Goal: Task Accomplishment & Management: Use online tool/utility

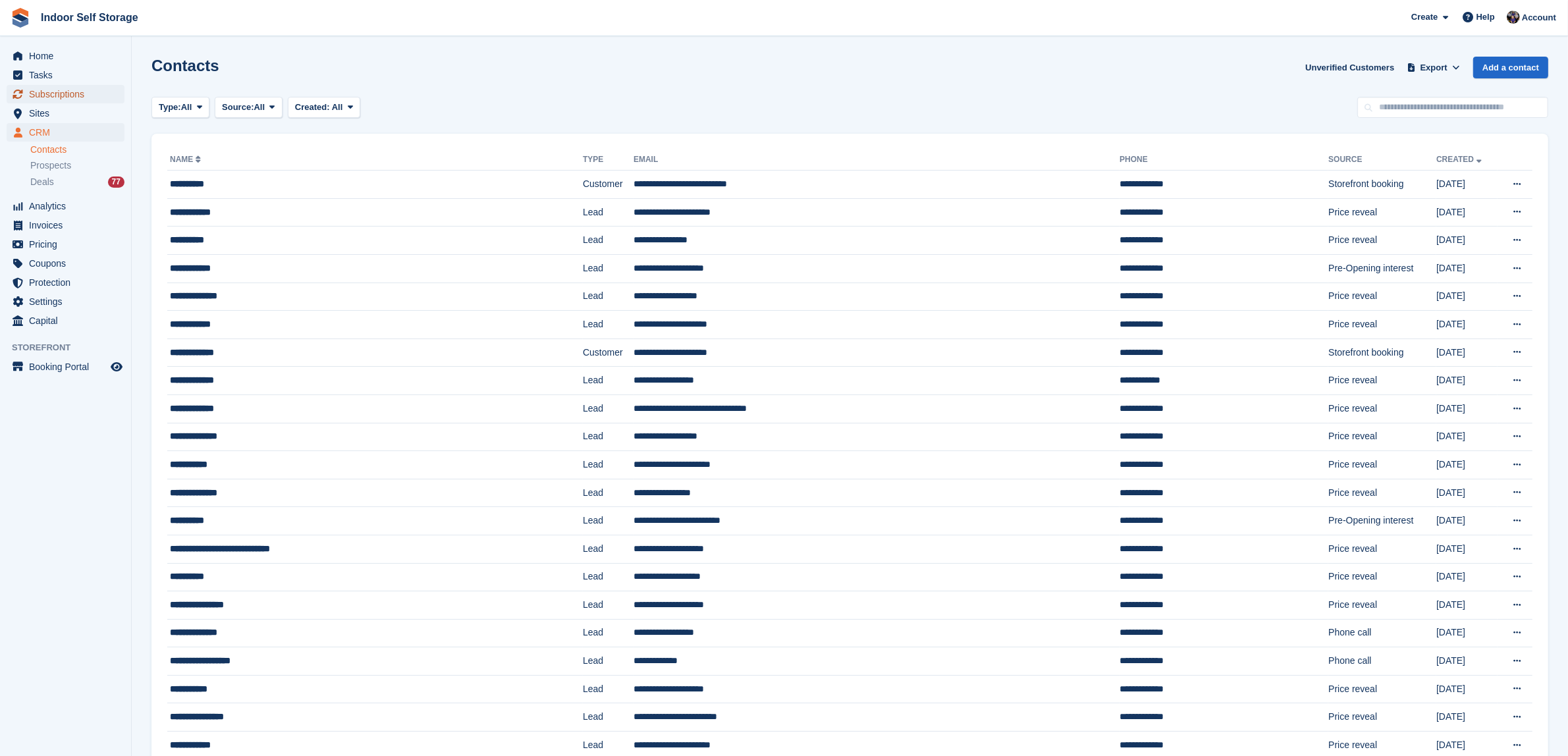
click at [36, 96] on span "Subscriptions" at bounding box center [68, 94] width 79 height 18
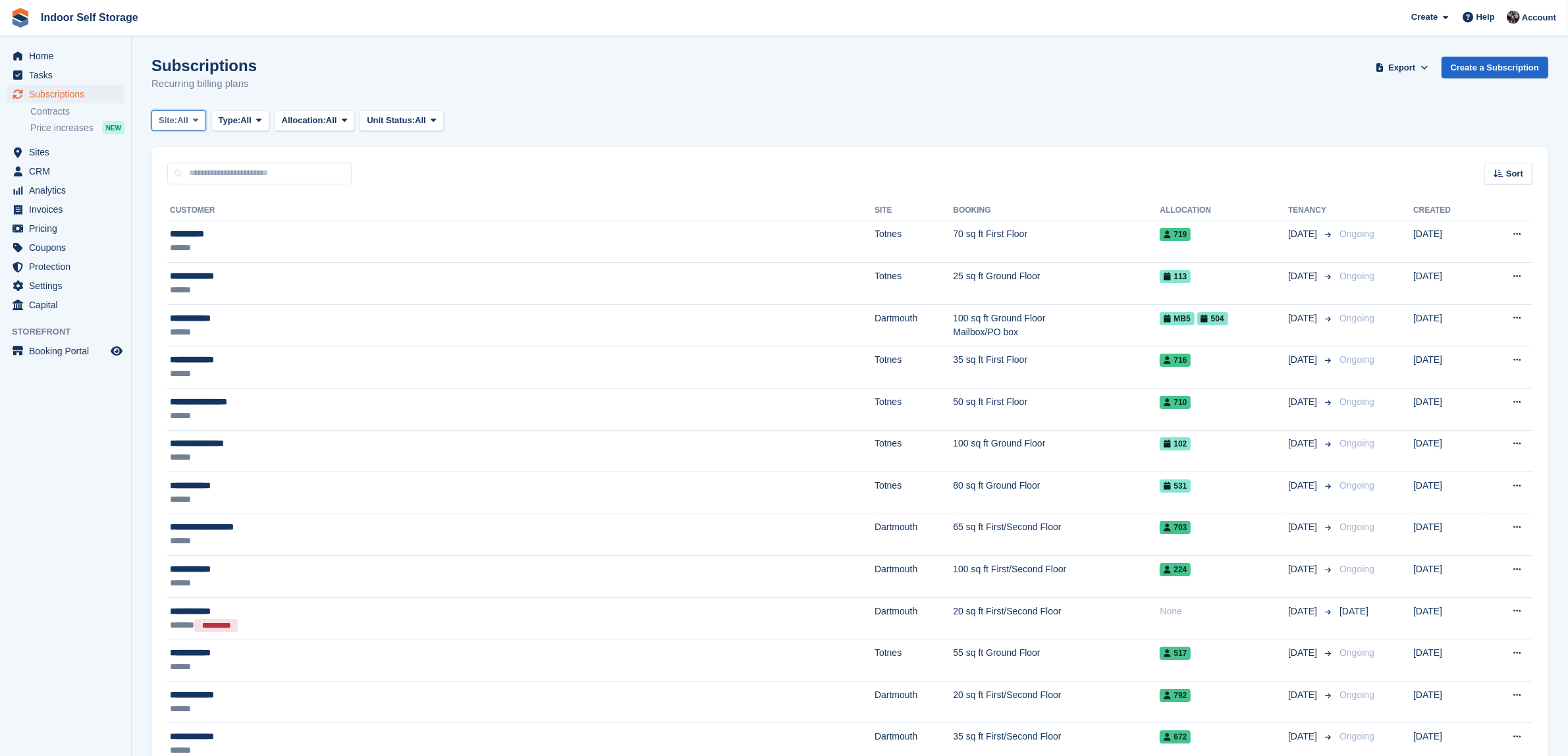
click at [196, 122] on icon at bounding box center [196, 120] width 5 height 9
click at [173, 199] on link "Totnes" at bounding box center [214, 199] width 114 height 24
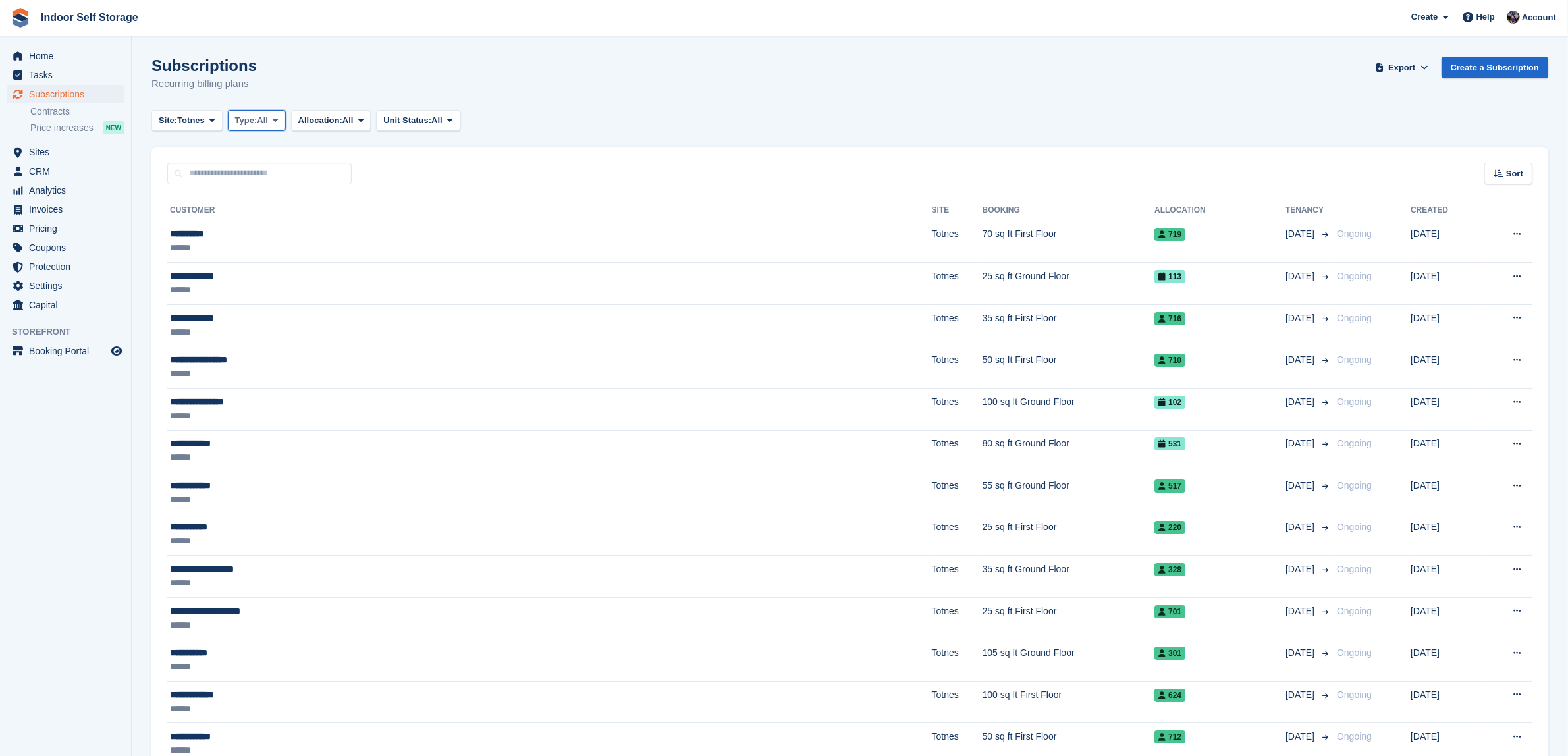
click at [278, 120] on icon at bounding box center [275, 120] width 5 height 9
click at [244, 222] on link "Active" at bounding box center [291, 223] width 114 height 24
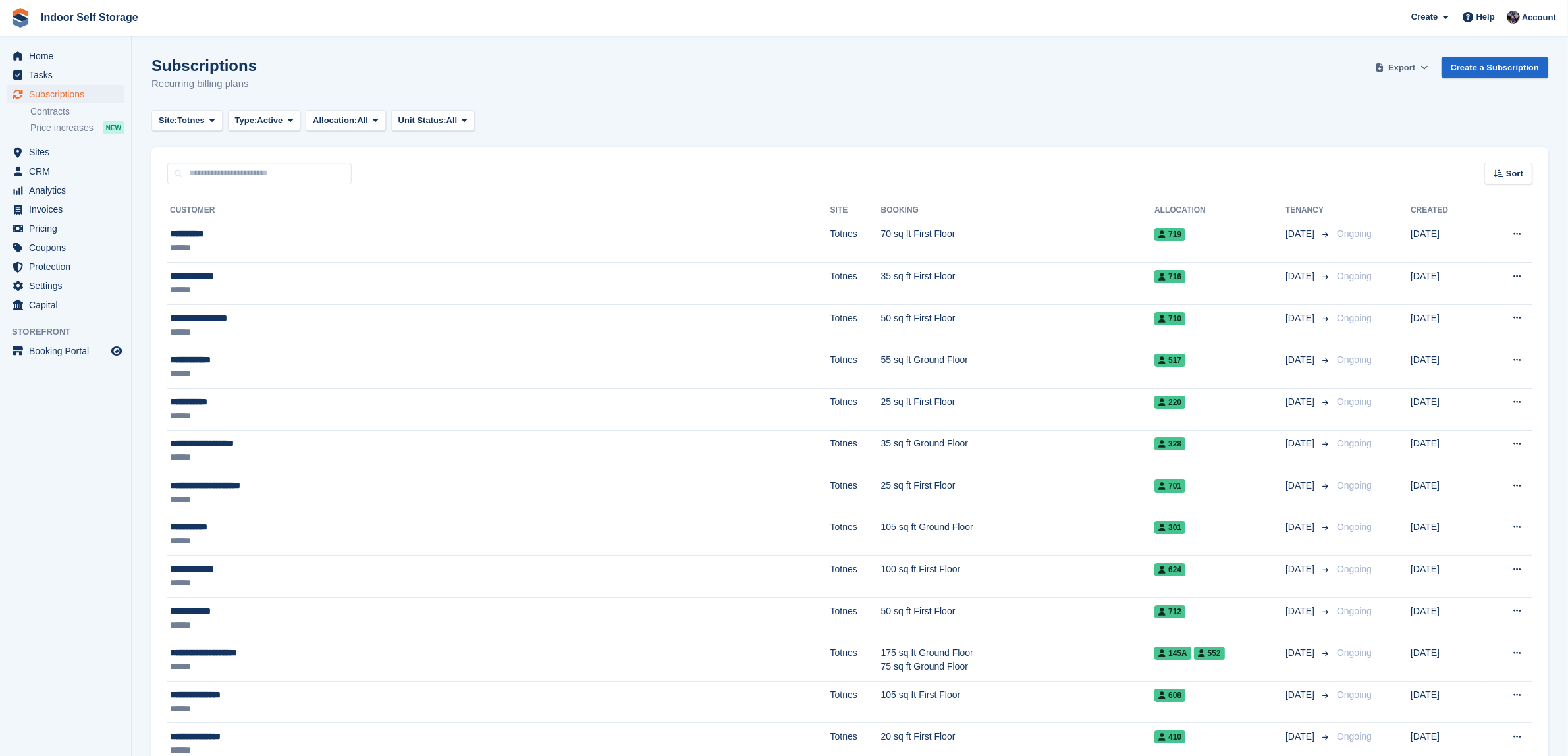
click at [1402, 66] on span "Export" at bounding box center [1402, 68] width 27 height 13
click at [1321, 175] on link "Start Export" at bounding box center [1351, 169] width 149 height 21
